Goal: Complete application form

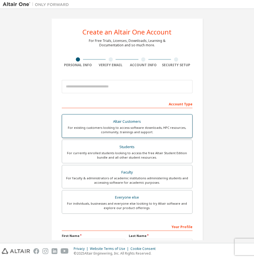
click at [129, 122] on div "Altair Customers" at bounding box center [126, 122] width 123 height 8
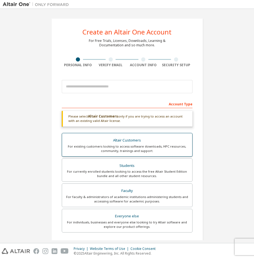
click at [126, 140] on div "Altair Customers" at bounding box center [126, 140] width 123 height 8
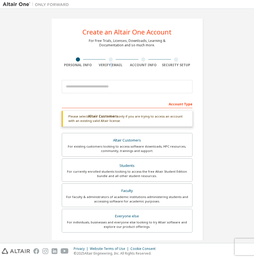
click at [110, 64] on div "Verify Email" at bounding box center [110, 65] width 33 height 4
click at [111, 59] on div at bounding box center [110, 59] width 33 height 4
click at [139, 114] on div "Please select Altair Customers only if you are trying to access an account with…" at bounding box center [127, 119] width 131 height 16
click at [96, 99] on div "Account Type" at bounding box center [127, 103] width 131 height 9
click at [76, 63] on div "Personal Info" at bounding box center [78, 65] width 33 height 4
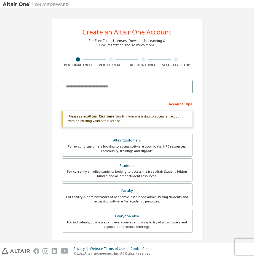
click at [94, 87] on input "email" at bounding box center [127, 86] width 131 height 13
type input "**********"
